Goal: Navigation & Orientation: Find specific page/section

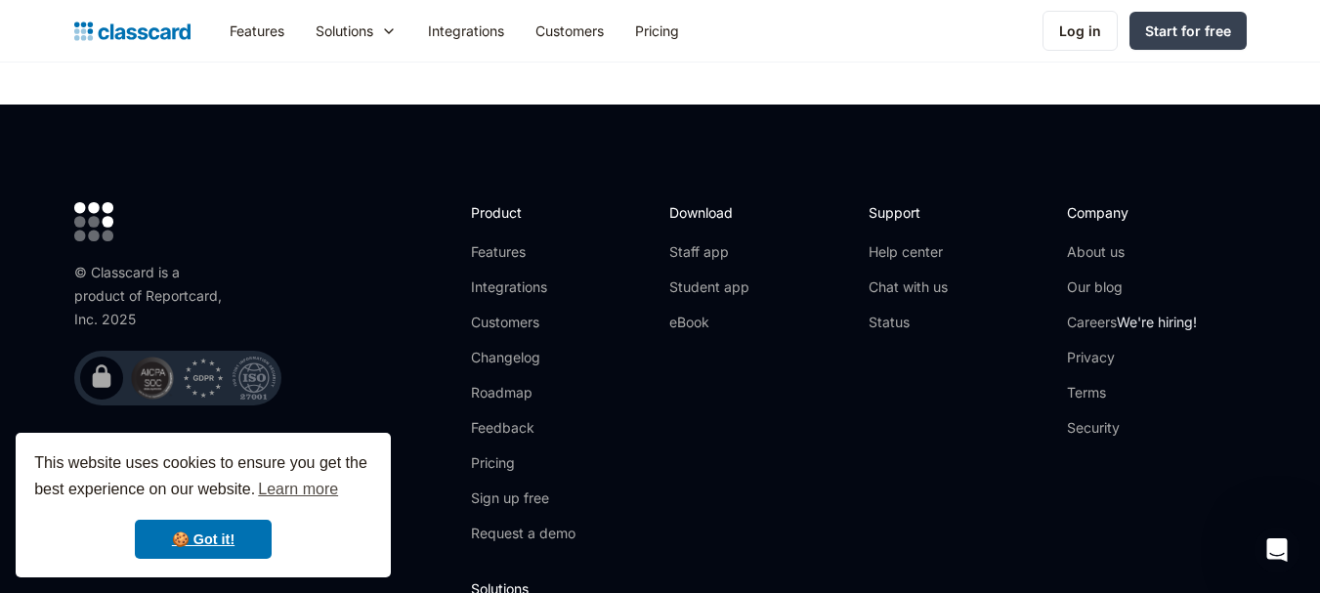
scroll to position [6316, 0]
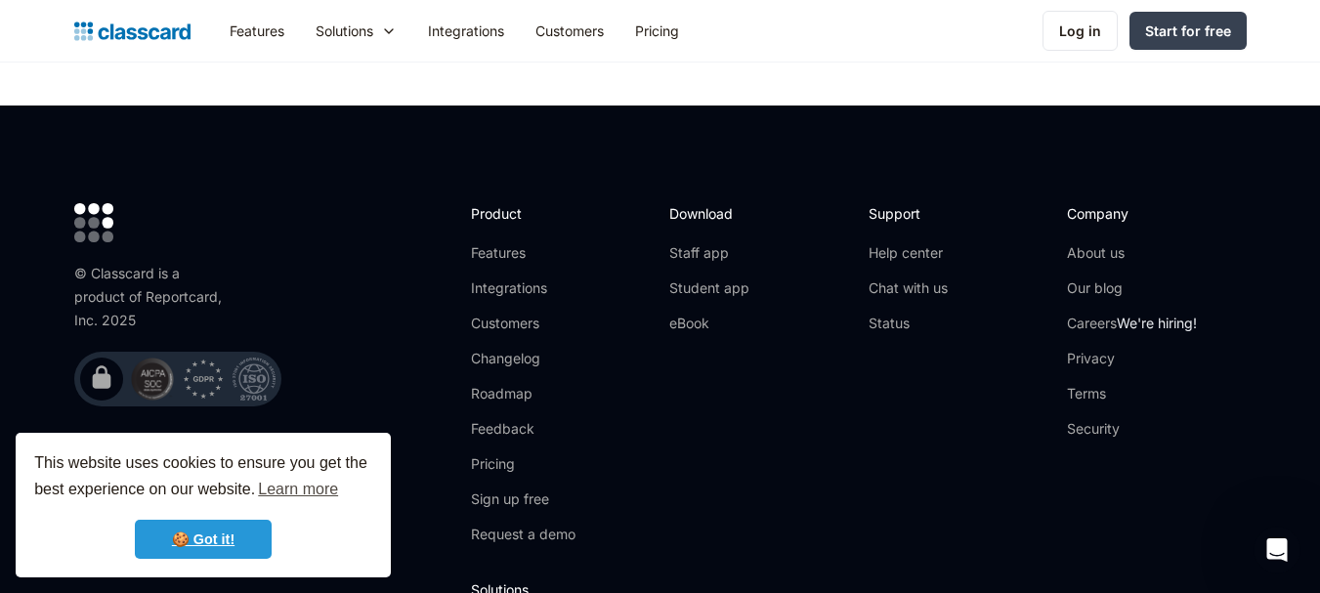
click at [213, 540] on link "🍪 Got it!" at bounding box center [203, 539] width 137 height 39
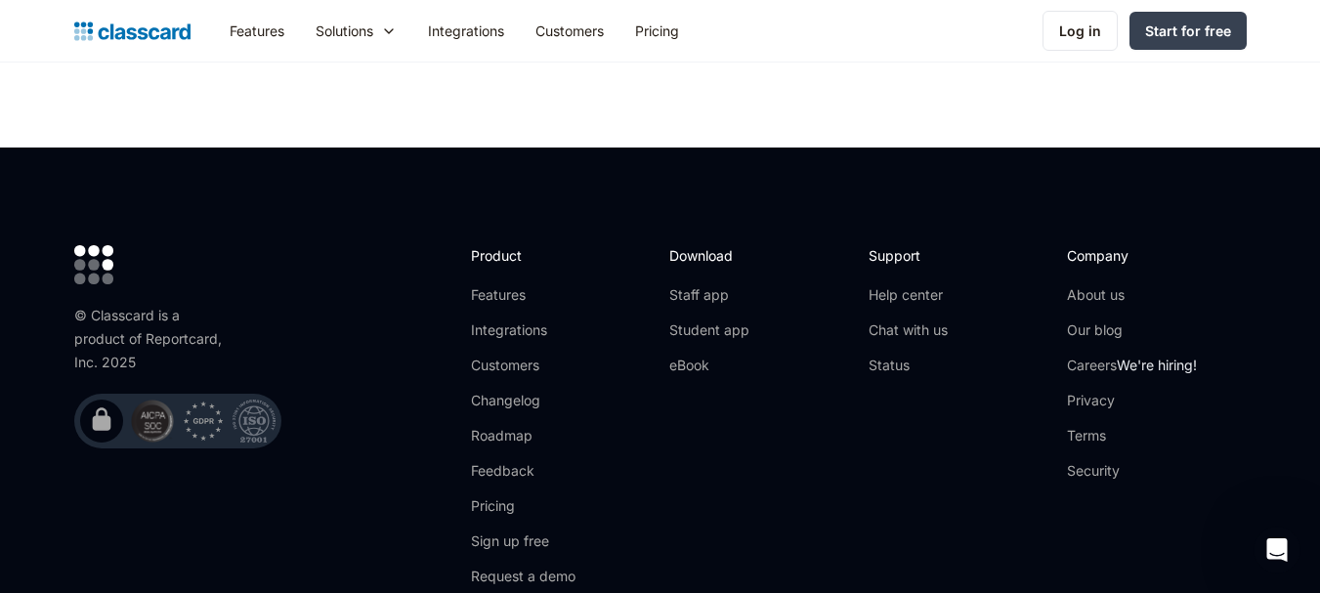
scroll to position [6273, 0]
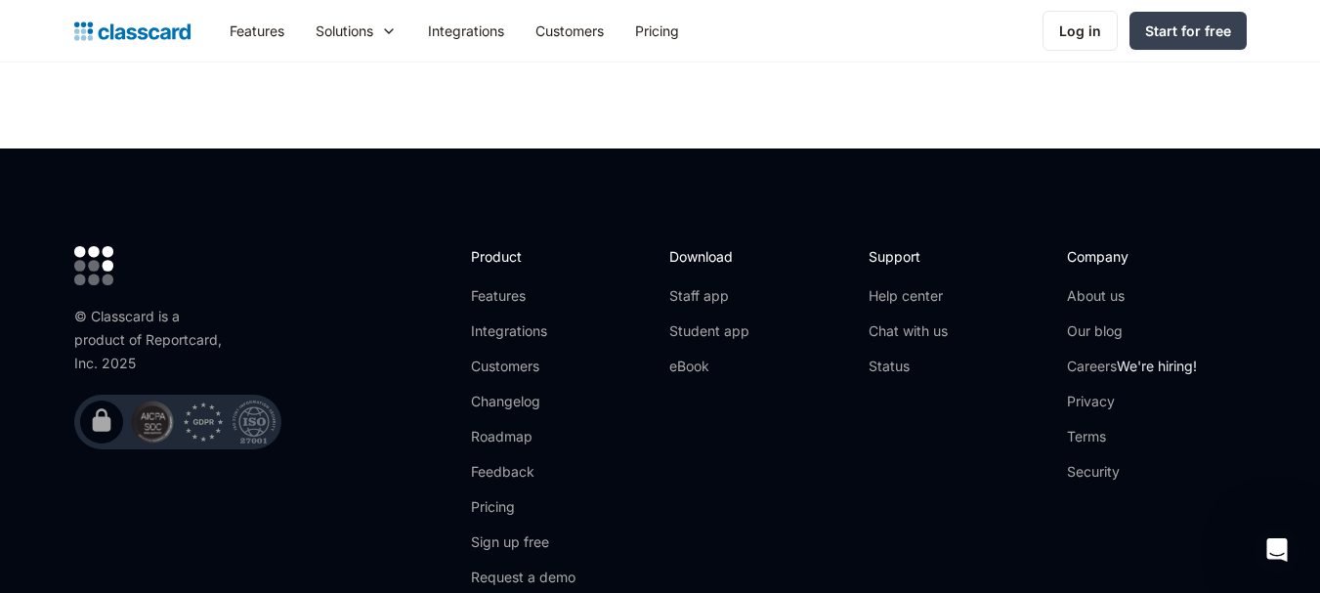
click at [826, 457] on div "Download Staff app Student app eBook" at bounding box center [758, 424] width 179 height 357
click at [1107, 286] on link "About us" at bounding box center [1132, 296] width 130 height 20
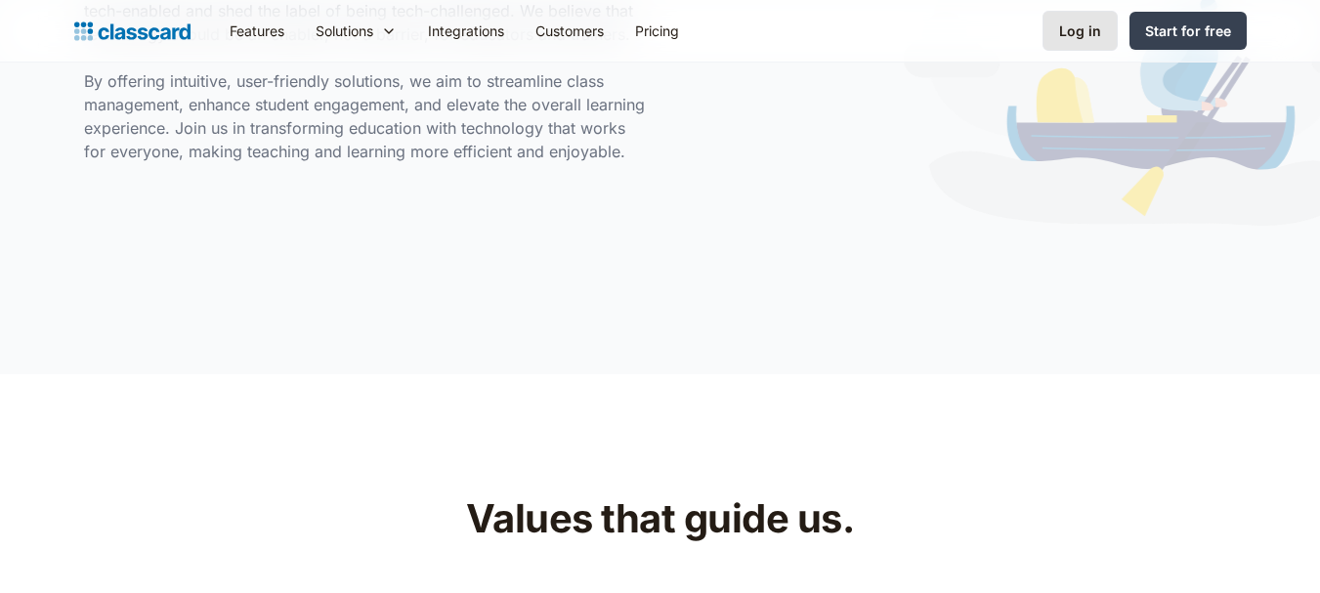
scroll to position [1427, 0]
